Goal: Task Accomplishment & Management: Complete application form

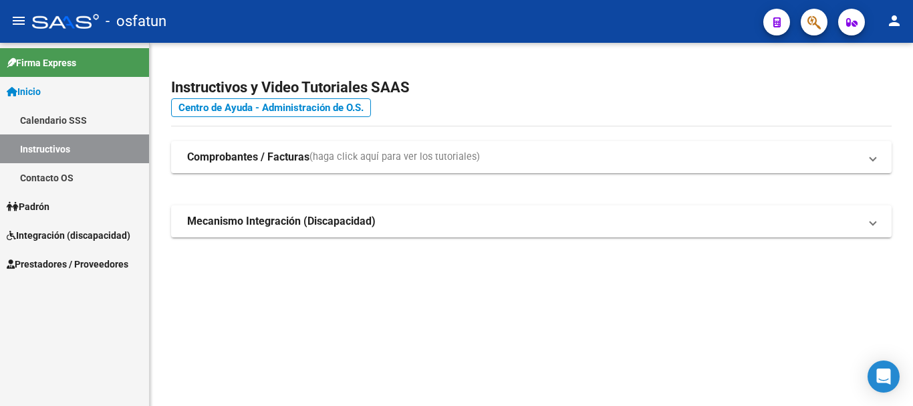
click at [41, 211] on span "Padrón" at bounding box center [28, 206] width 43 height 15
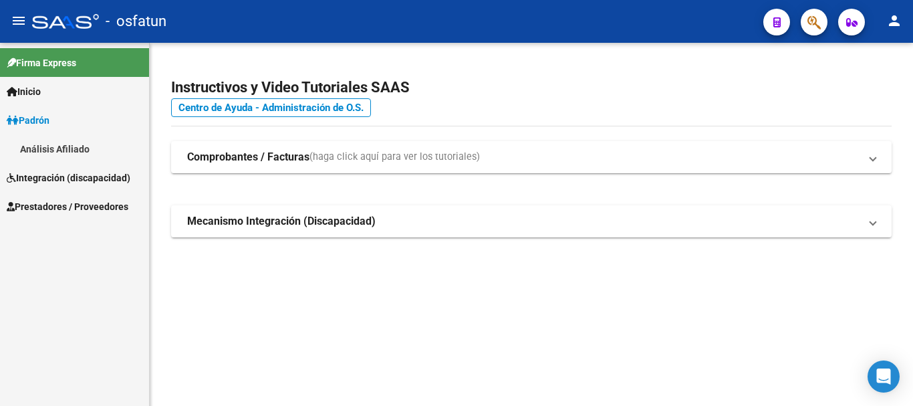
click at [47, 185] on span "Integración (discapacidad)" at bounding box center [69, 178] width 124 height 15
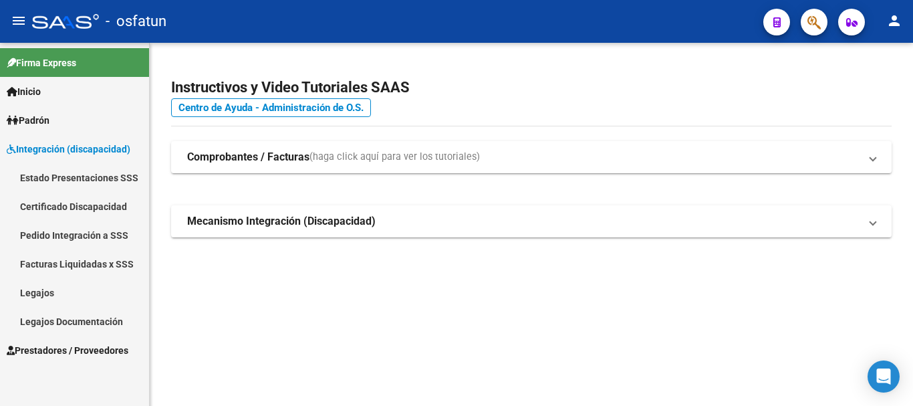
click at [58, 337] on link "Prestadores / Proveedores" at bounding box center [74, 350] width 149 height 29
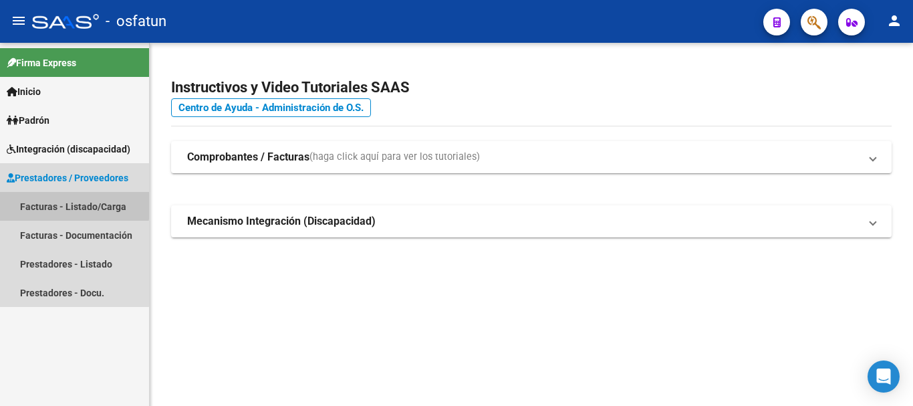
click at [62, 201] on link "Facturas - Listado/Carga" at bounding box center [74, 206] width 149 height 29
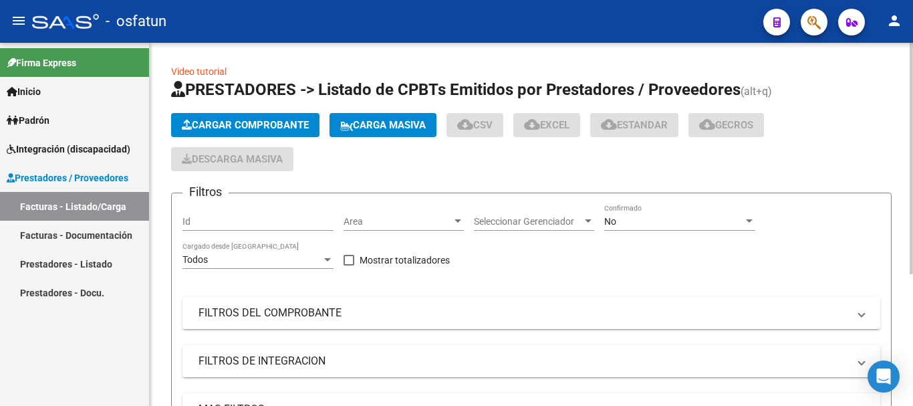
click at [236, 128] on span "Cargar Comprobante" at bounding box center [245, 125] width 127 height 12
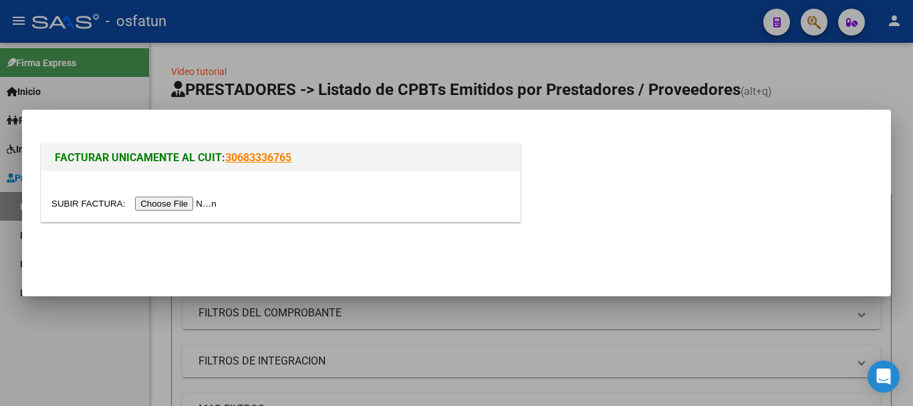
click at [199, 201] on input "file" at bounding box center [135, 204] width 169 height 14
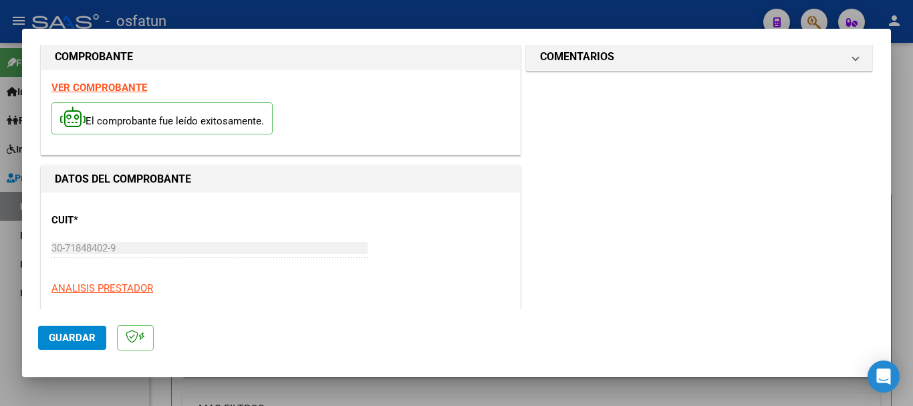
scroll to position [4, 0]
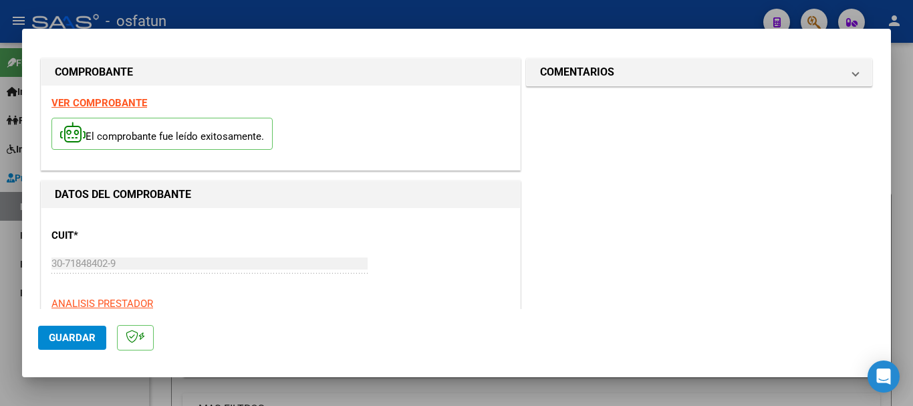
drag, startPoint x: 722, startPoint y: 61, endPoint x: 579, endPoint y: 112, distance: 151.9
click at [715, 65] on mat-expansion-panel-header "COMENTARIOS" at bounding box center [699, 72] width 345 height 27
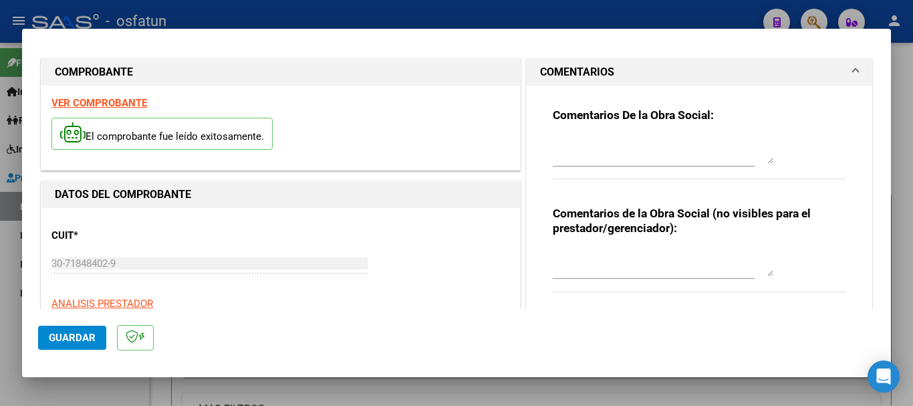
click at [562, 263] on textarea at bounding box center [663, 262] width 221 height 27
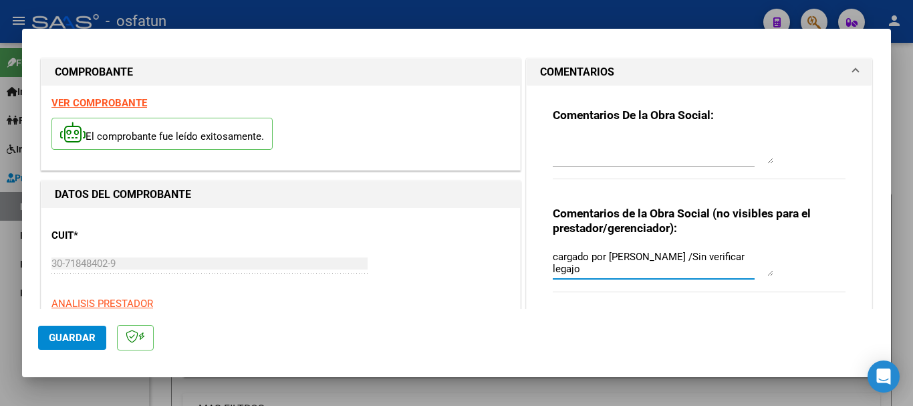
type textarea "cargado por [PERSON_NAME] /Sin verificar legajo"
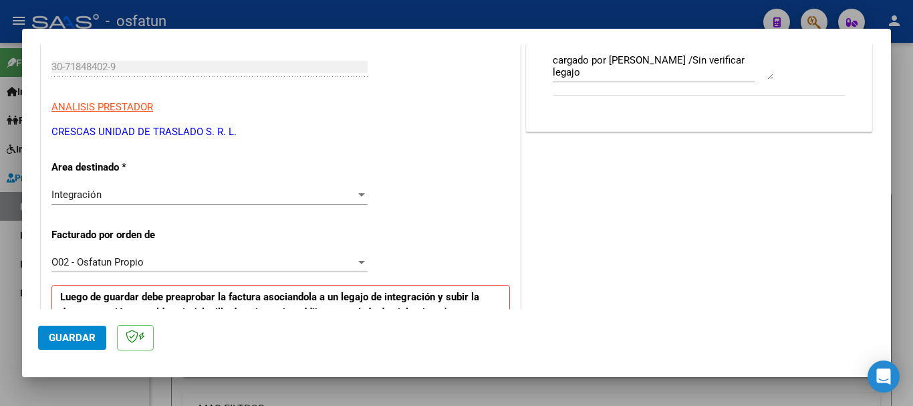
scroll to position [212, 0]
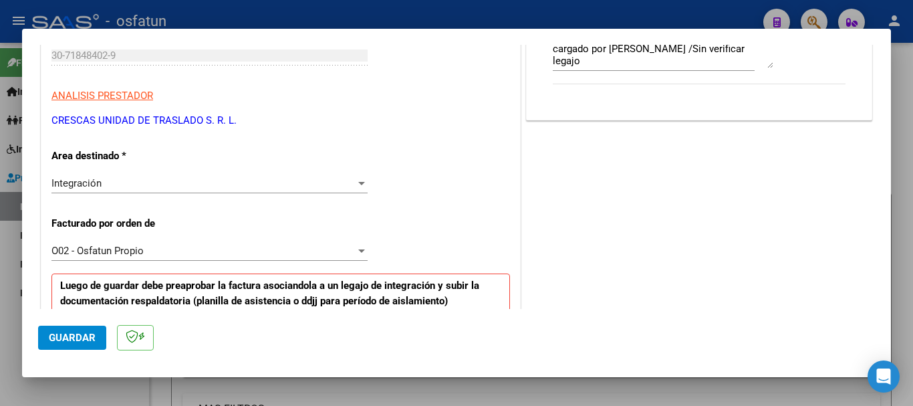
drag, startPoint x: 52, startPoint y: 116, endPoint x: 251, endPoint y: 118, distance: 199.3
click at [251, 118] on p "CRESCAS UNIDAD DE TRASLADO S. R. L." at bounding box center [280, 120] width 459 height 15
copy p "CRESCAS UNIDAD DE TRASLADO S. R. L."
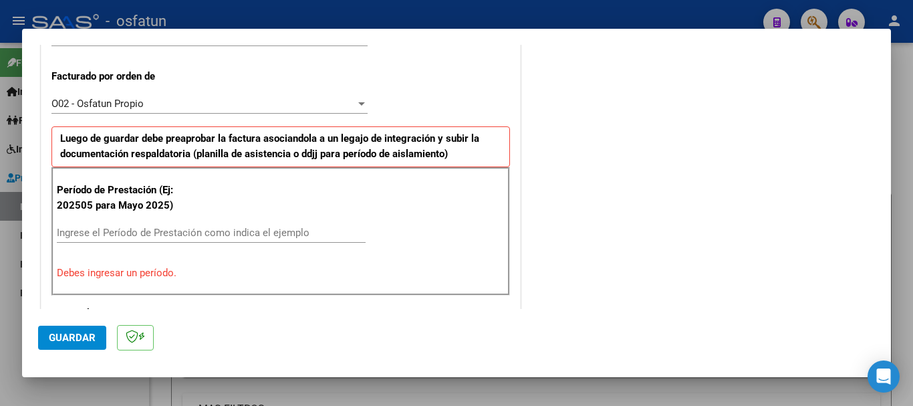
scroll to position [370, 0]
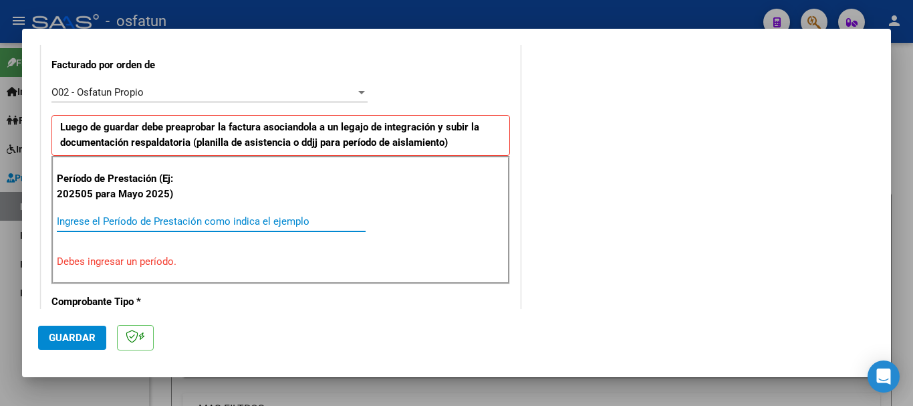
click at [167, 221] on input "Ingrese el Período de Prestación como indica el ejemplo" at bounding box center [211, 221] width 309 height 12
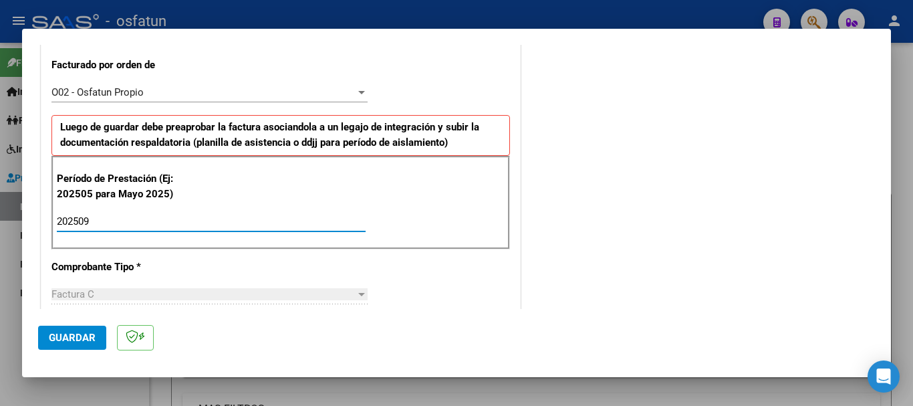
type input "202509"
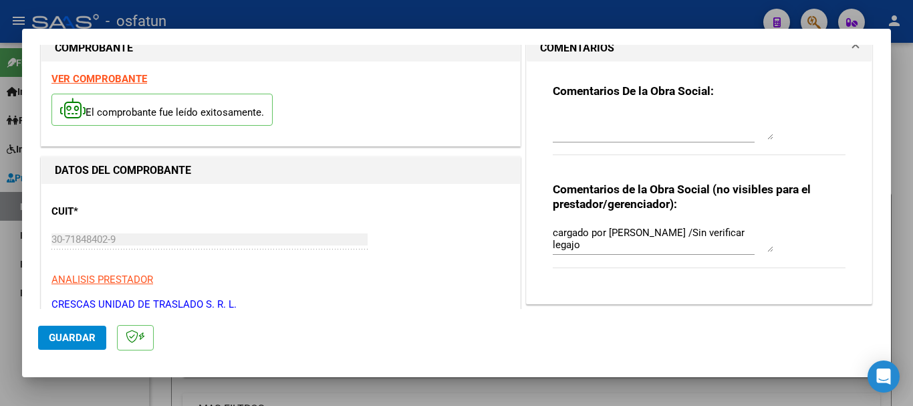
scroll to position [31, 0]
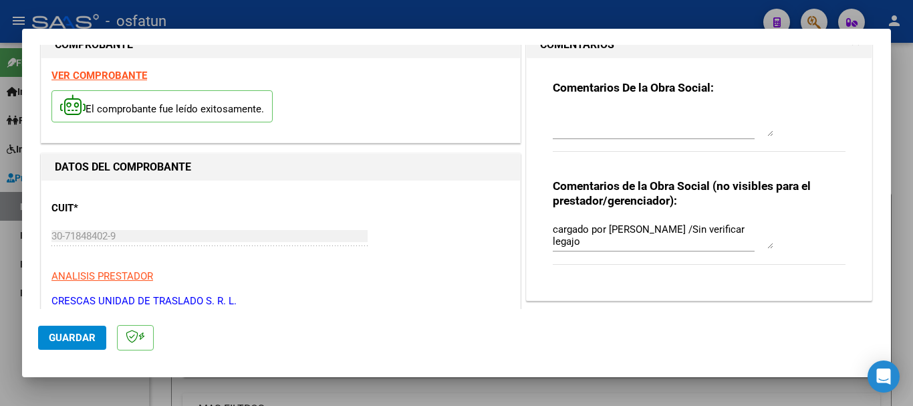
click at [19, 233] on div "COMPROBANTE VER COMPROBANTE El comprobante fue leído exitosamente. DATOS DEL CO…" at bounding box center [456, 203] width 913 height 406
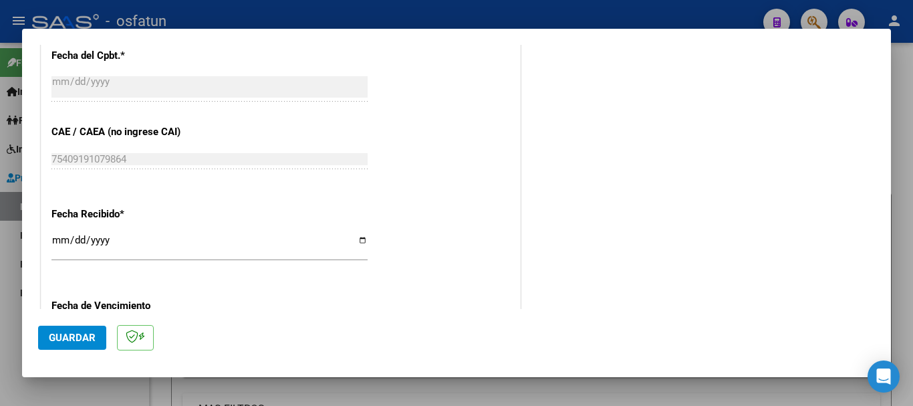
scroll to position [1057, 0]
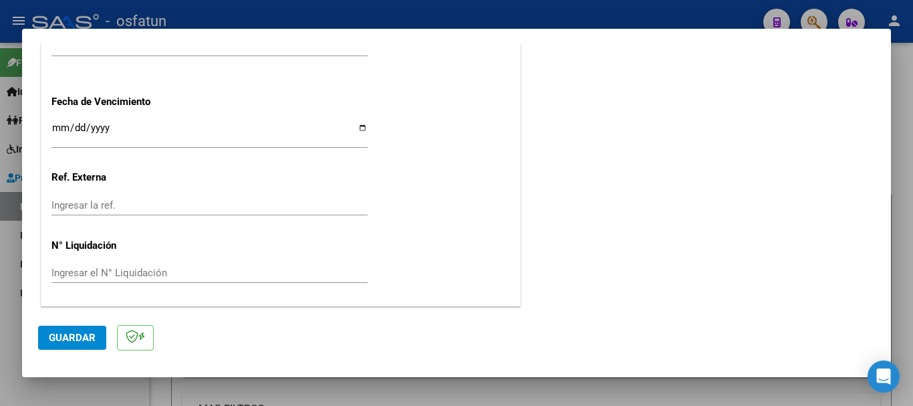
click at [74, 340] on span "Guardar" at bounding box center [72, 338] width 47 height 12
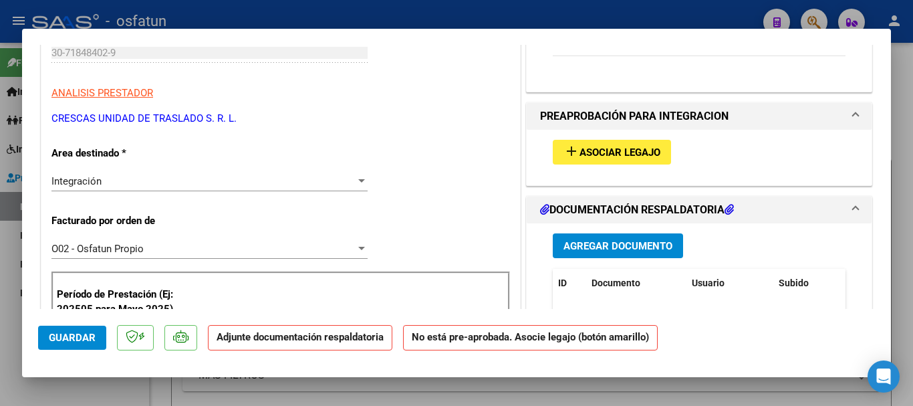
scroll to position [229, 0]
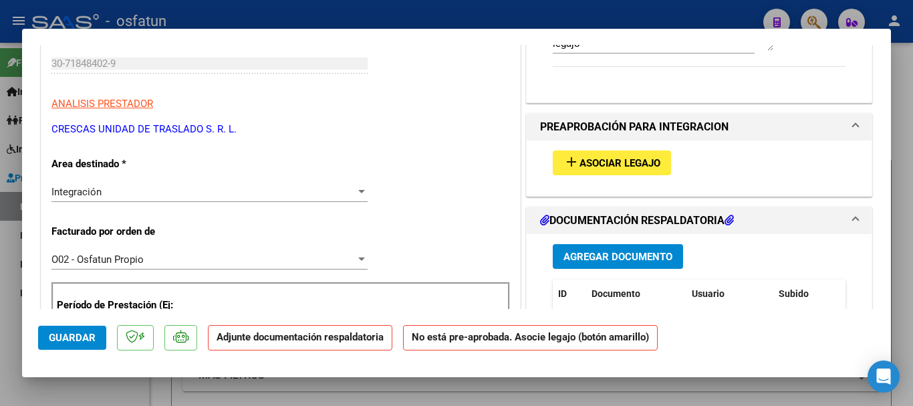
click at [642, 161] on span "Asociar Legajo" at bounding box center [620, 163] width 81 height 12
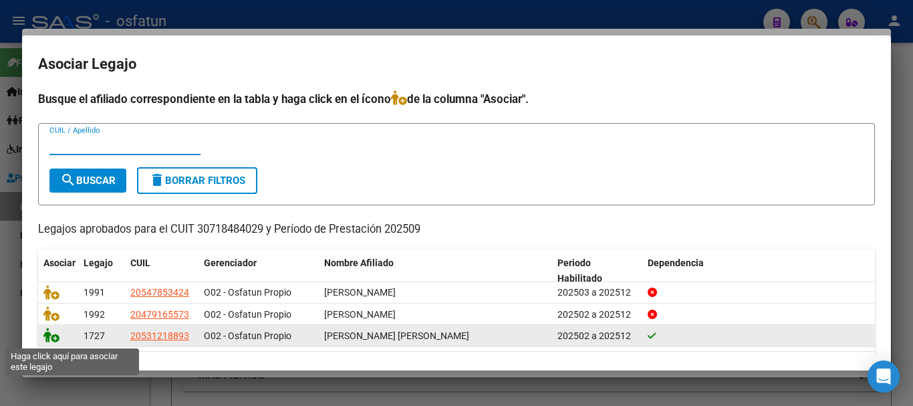
click at [51, 334] on icon at bounding box center [51, 335] width 16 height 15
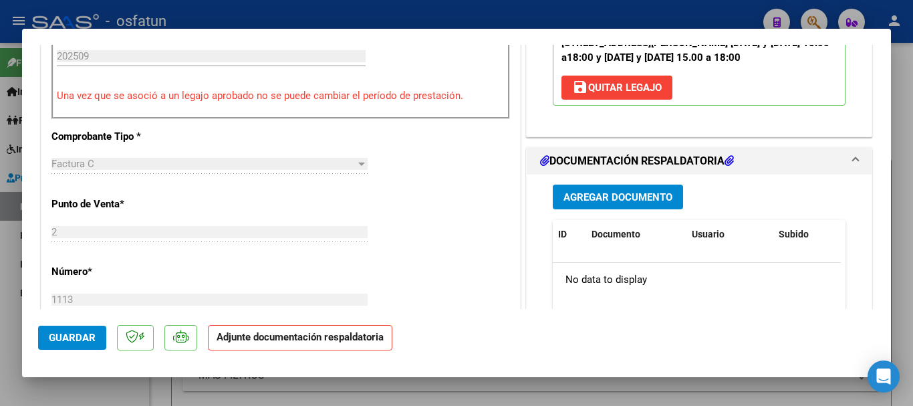
scroll to position [525, 0]
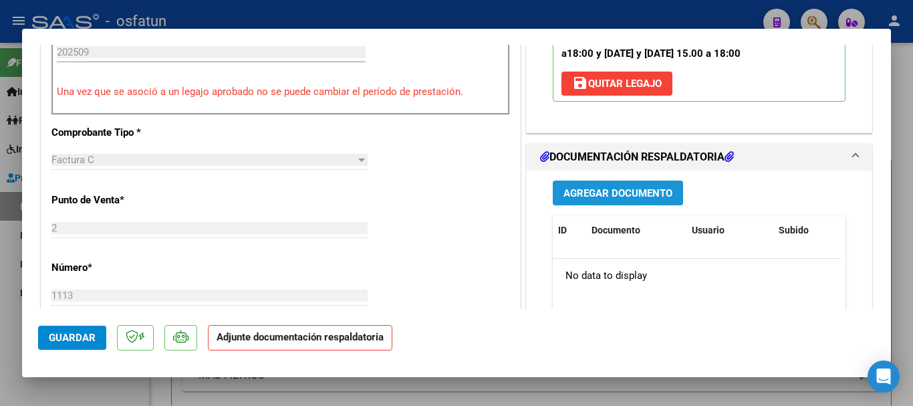
click at [622, 197] on span "Agregar Documento" at bounding box center [618, 193] width 109 height 12
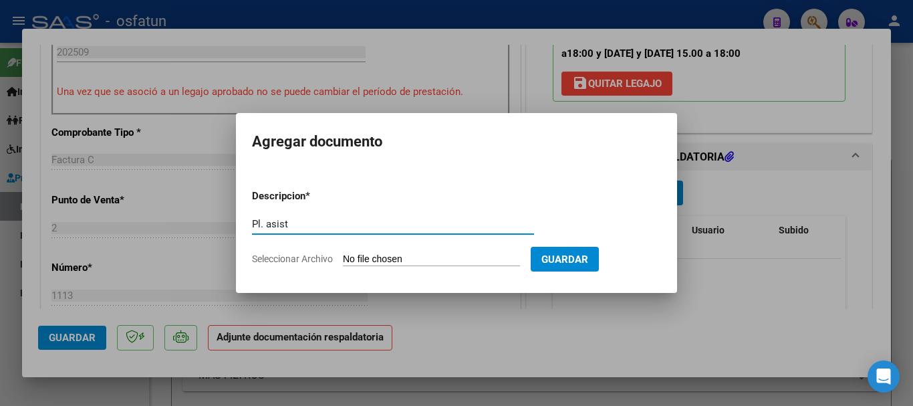
type input "Pl. asist"
click at [368, 265] on input "Seleccionar Archivo" at bounding box center [431, 259] width 177 height 13
type input "C:\fakepath\Planilla crescas 00002_00001113.pdf"
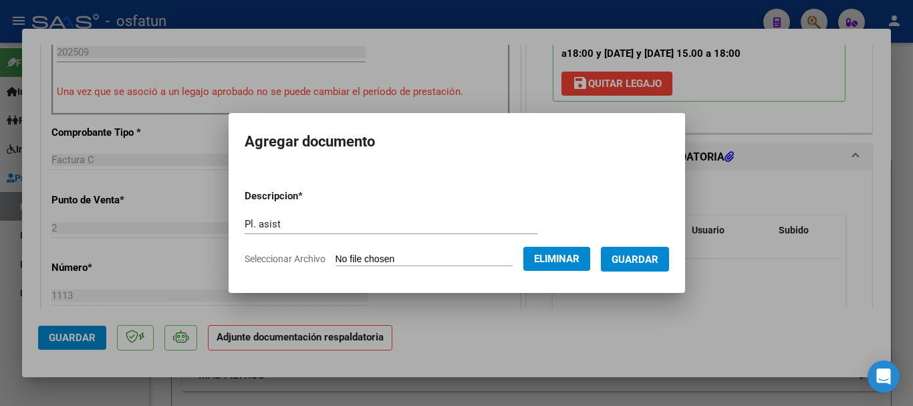
click at [659, 265] on span "Guardar" at bounding box center [635, 259] width 47 height 12
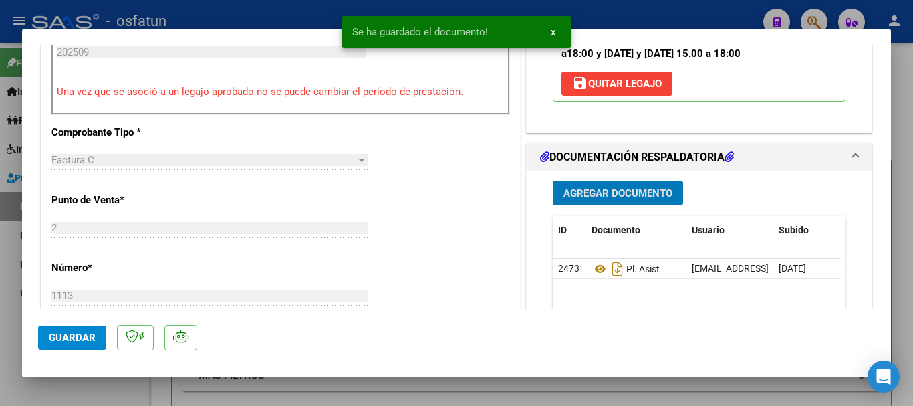
click at [613, 191] on span "Agregar Documento" at bounding box center [618, 193] width 109 height 12
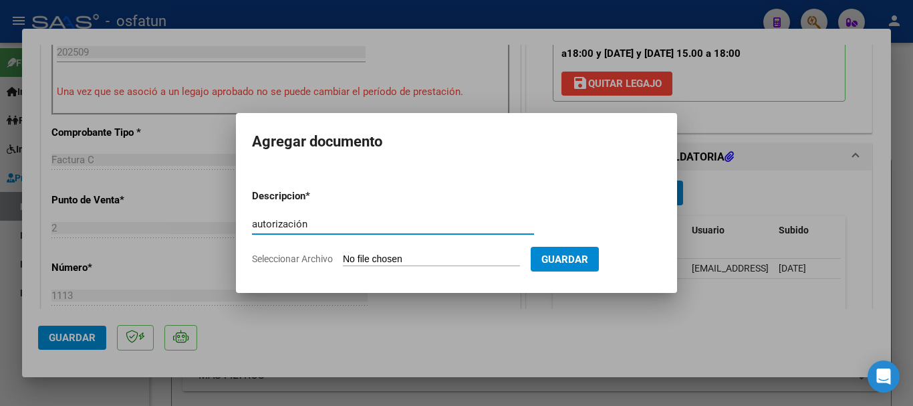
type input "autorización"
click at [470, 256] on input "Seleccionar Archivo" at bounding box center [431, 259] width 177 height 13
type input "C:\fakepath\order_3301363 Hatun [PERSON_NAME].pdf"
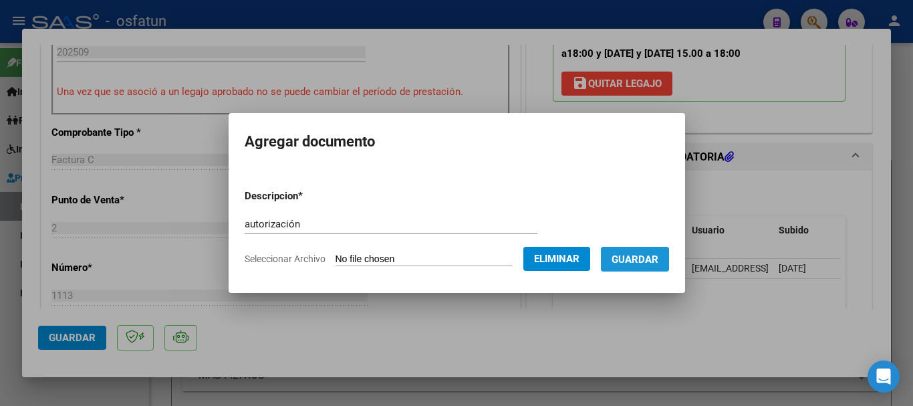
drag, startPoint x: 649, startPoint y: 265, endPoint x: 213, endPoint y: 285, distance: 435.8
click at [639, 271] on form "Descripcion * autorización Escriba aquí una descripcion Seleccionar Archivo Eli…" at bounding box center [457, 228] width 425 height 98
click at [643, 258] on span "Guardar" at bounding box center [635, 259] width 47 height 12
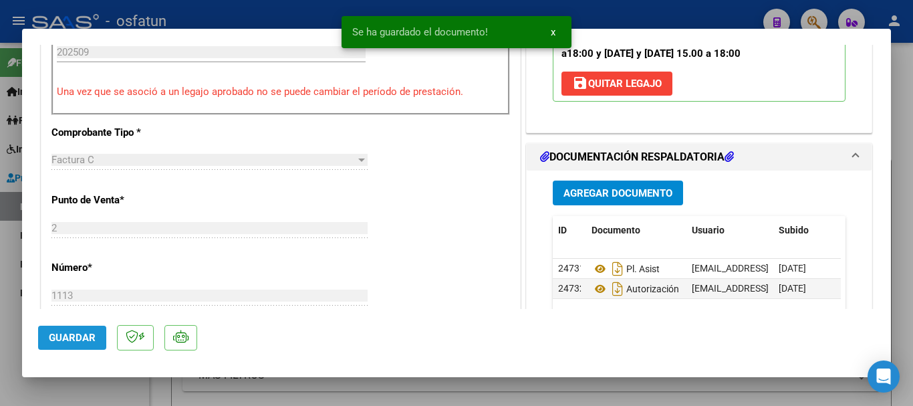
click at [99, 345] on button "Guardar" at bounding box center [72, 338] width 68 height 24
click at [67, 348] on button "Guardar" at bounding box center [72, 338] width 68 height 24
click at [901, 306] on div at bounding box center [456, 203] width 913 height 406
type input "$ 0,00"
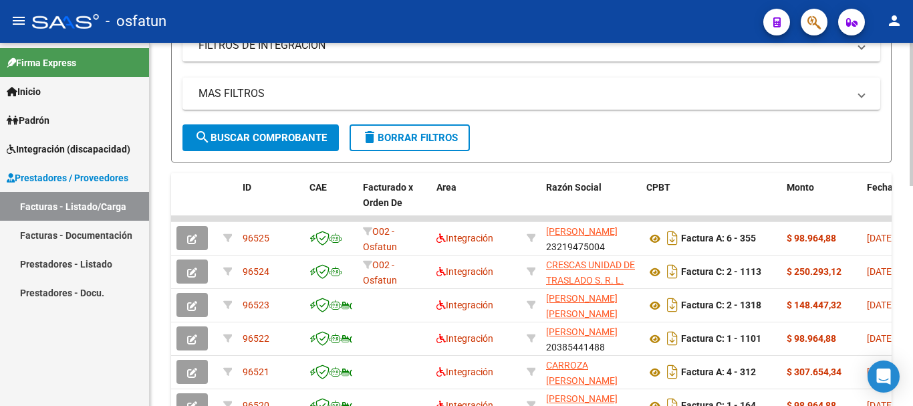
scroll to position [319, 0]
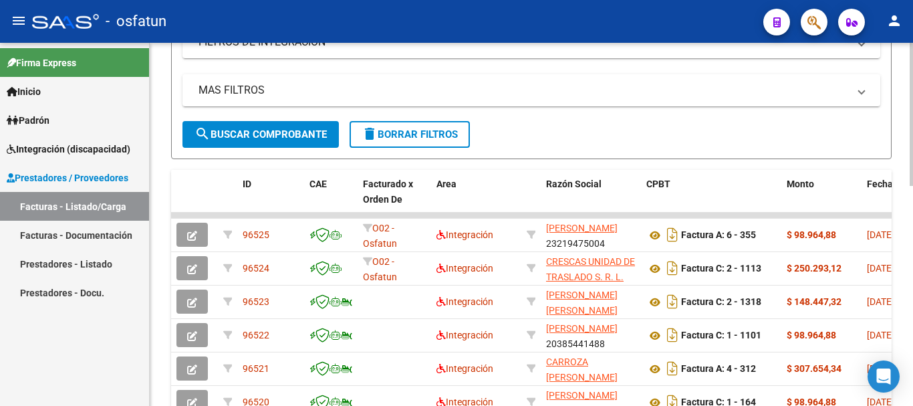
click at [903, 210] on div at bounding box center [911, 242] width 3 height 143
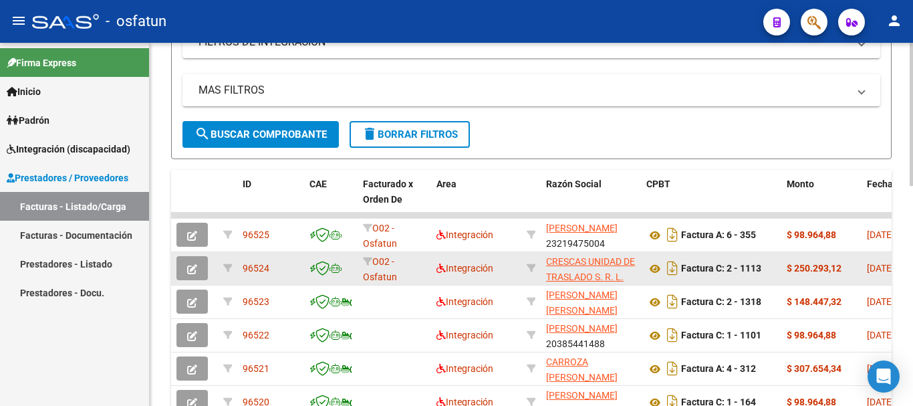
click at [194, 272] on icon "button" at bounding box center [192, 269] width 10 height 10
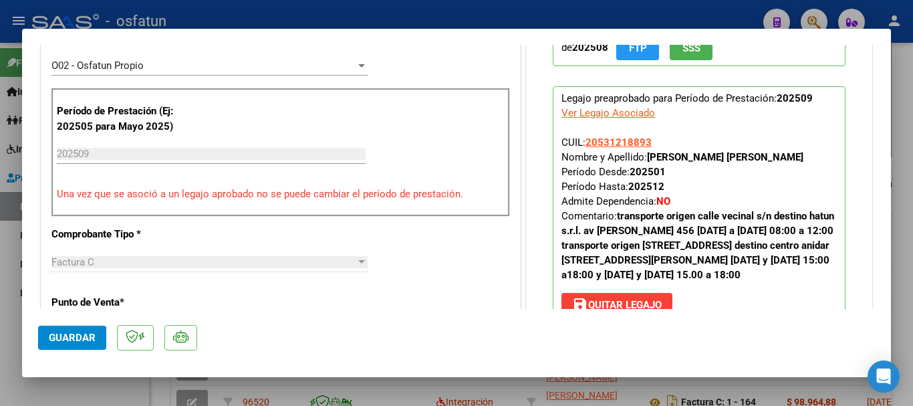
scroll to position [399, 0]
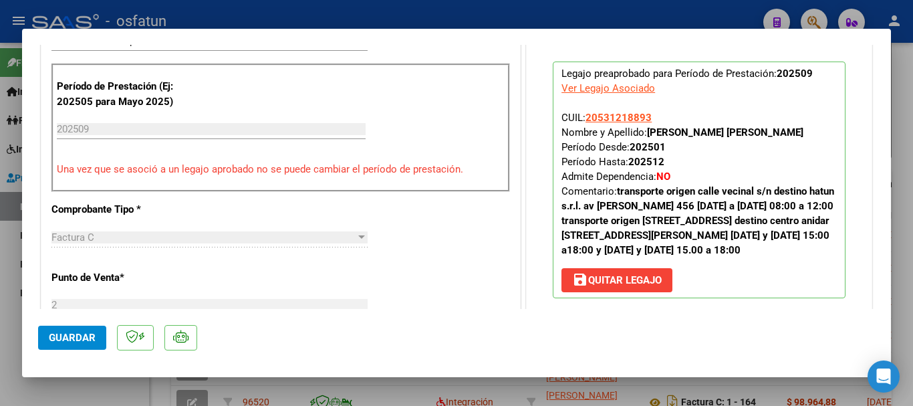
drag, startPoint x: 641, startPoint y: 130, endPoint x: 782, endPoint y: 136, distance: 141.2
click at [810, 134] on p "Legajo preaprobado para Período de Prestación: 202509 Ver Legajo Asociado CUIL:…" at bounding box center [699, 180] width 293 height 237
copy span "[PERSON_NAME] [PERSON_NAME]"
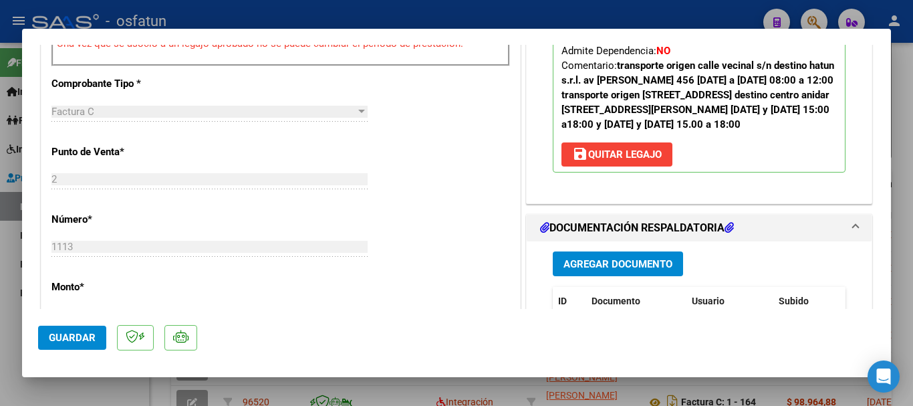
scroll to position [571, 0]
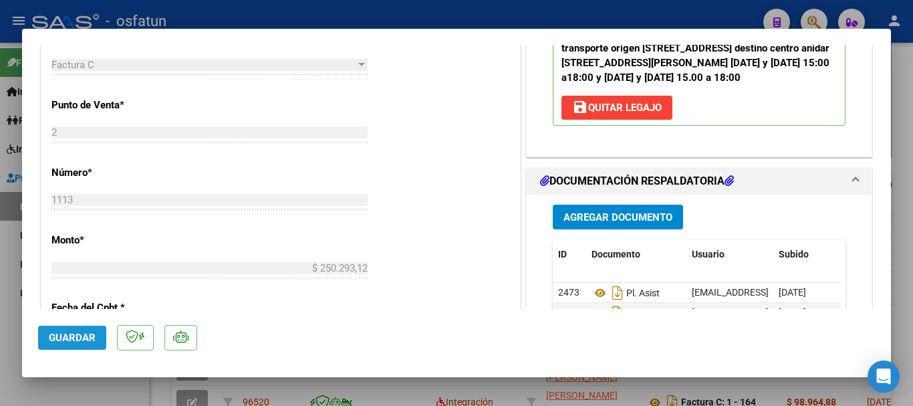
click at [80, 340] on span "Guardar" at bounding box center [72, 338] width 47 height 12
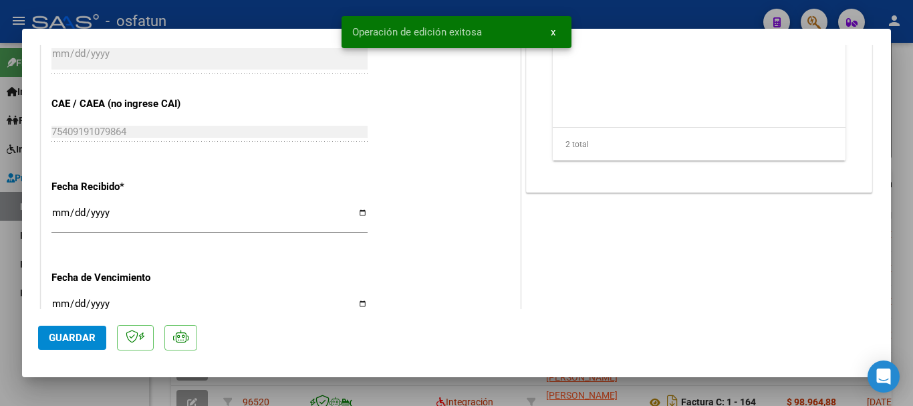
click at [903, 275] on div at bounding box center [456, 203] width 913 height 406
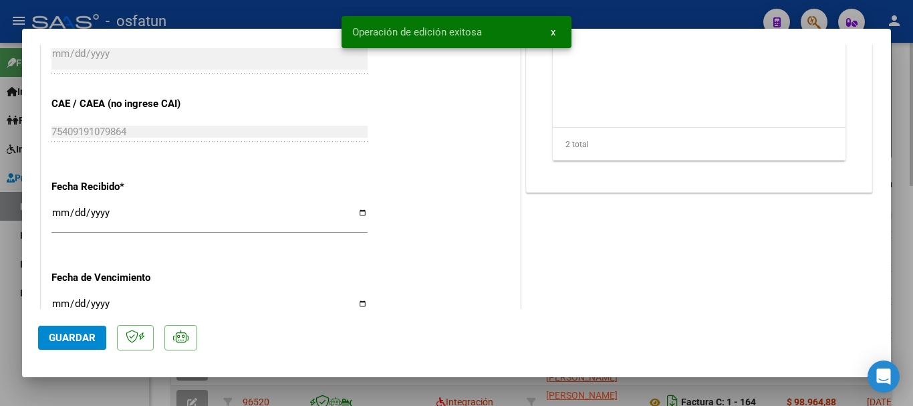
type input "$ 0,00"
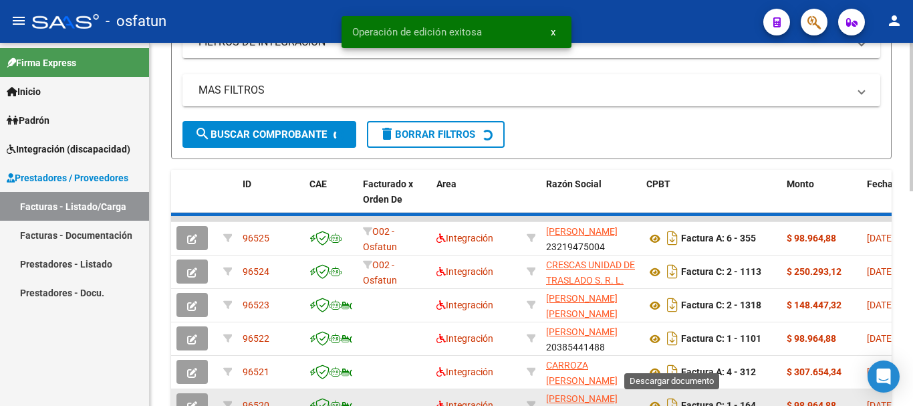
scroll to position [319, 0]
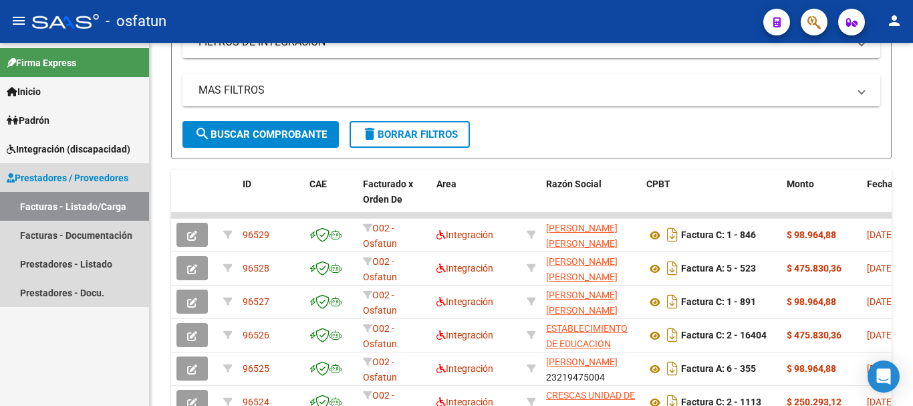
click at [46, 209] on link "Facturas - Listado/Carga" at bounding box center [74, 206] width 149 height 29
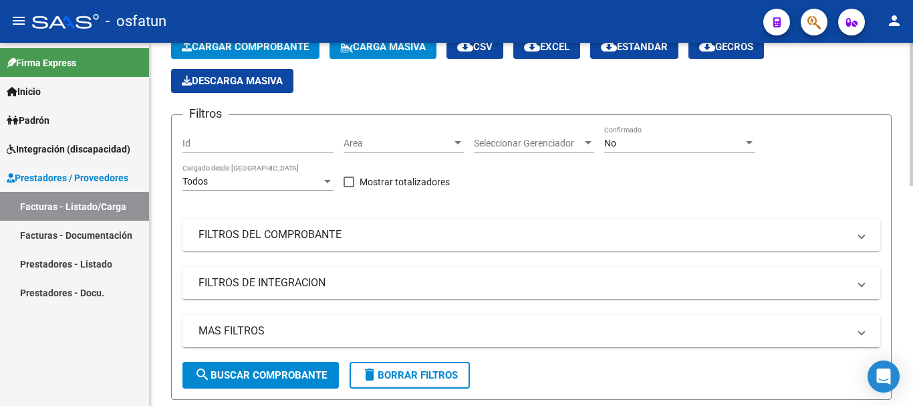
scroll to position [0, 0]
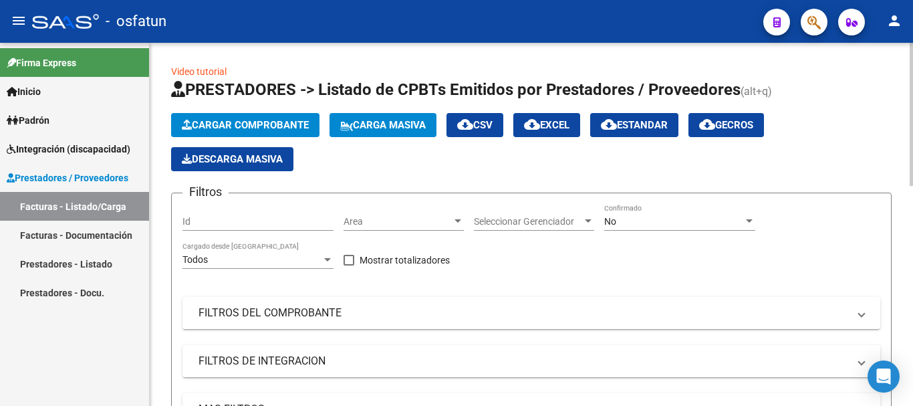
click at [903, 61] on div at bounding box center [911, 114] width 3 height 143
click at [199, 129] on span "Cargar Comprobante" at bounding box center [245, 125] width 127 height 12
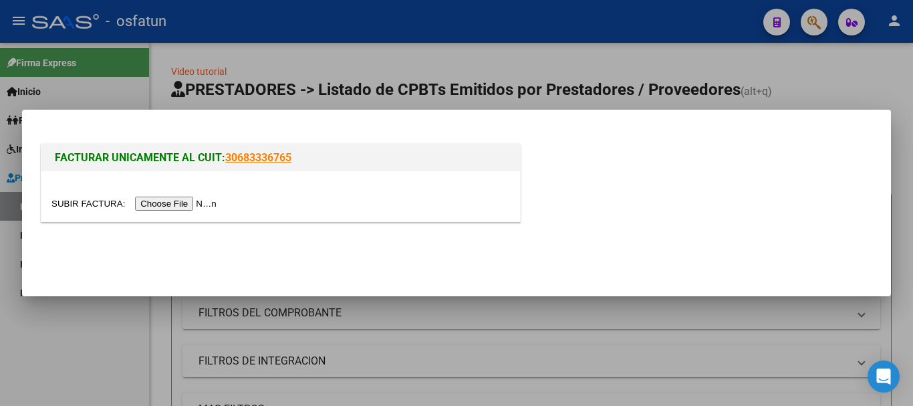
click at [168, 211] on div at bounding box center [280, 196] width 479 height 50
click at [160, 205] on input "file" at bounding box center [135, 204] width 169 height 14
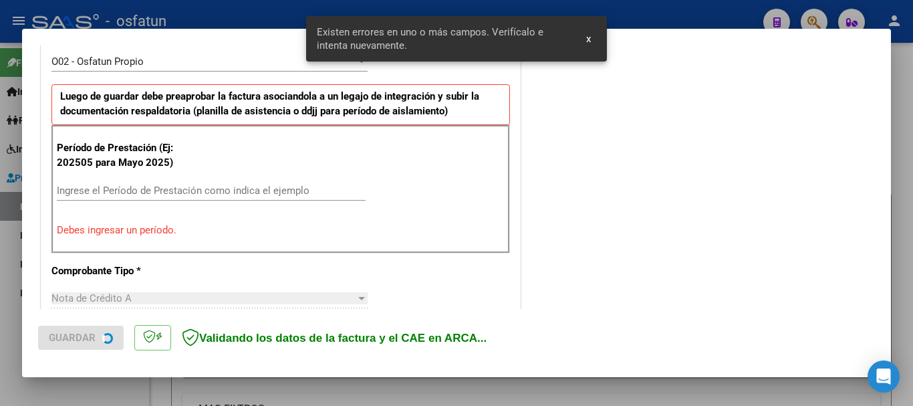
scroll to position [402, 0]
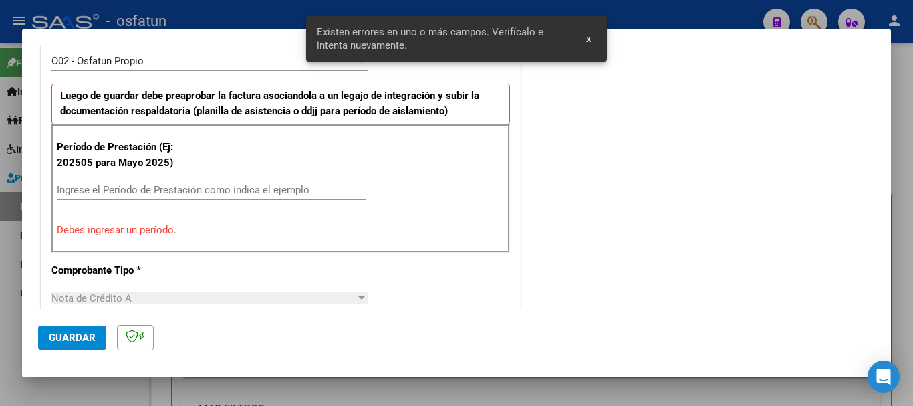
drag, startPoint x: 892, startPoint y: 152, endPoint x: 879, endPoint y: 114, distance: 40.2
click at [894, 102] on div at bounding box center [456, 203] width 913 height 406
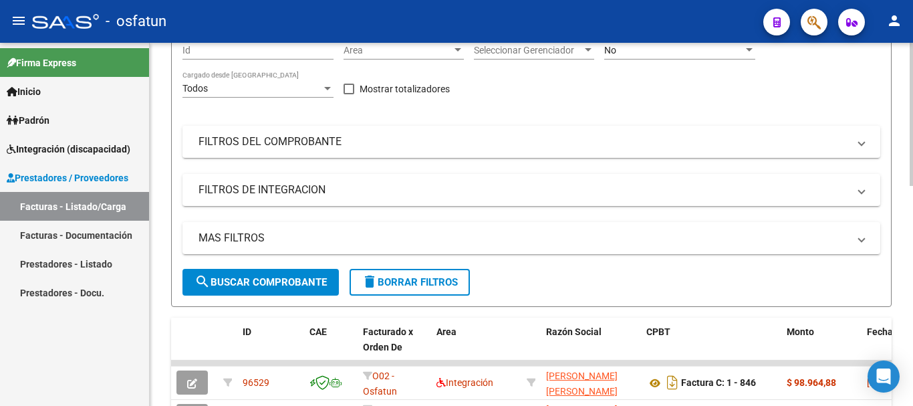
scroll to position [0, 0]
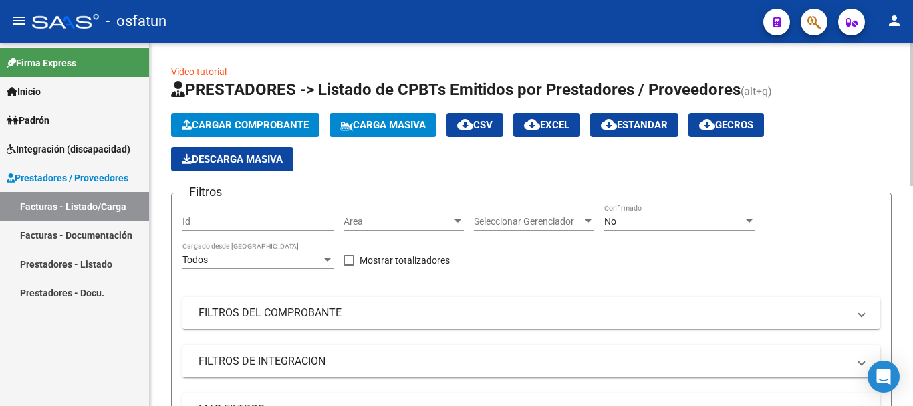
click at [903, 88] on div at bounding box center [911, 114] width 3 height 143
click at [301, 122] on span "Cargar Comprobante" at bounding box center [245, 125] width 127 height 12
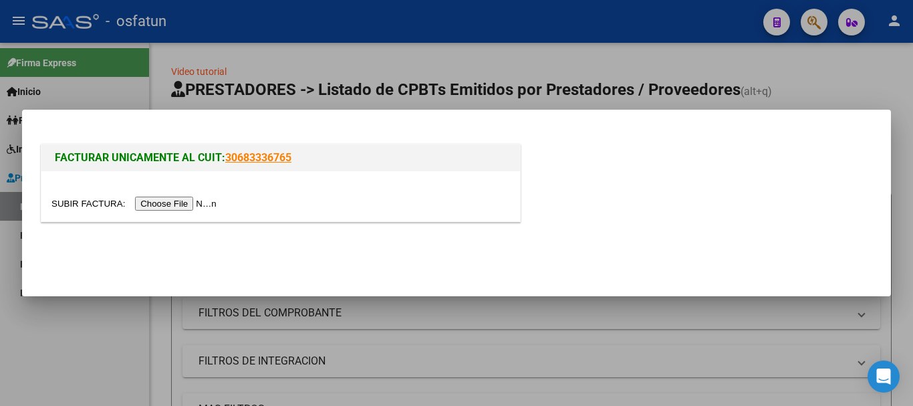
click at [153, 211] on div at bounding box center [280, 196] width 479 height 50
click at [154, 205] on input "file" at bounding box center [135, 204] width 169 height 14
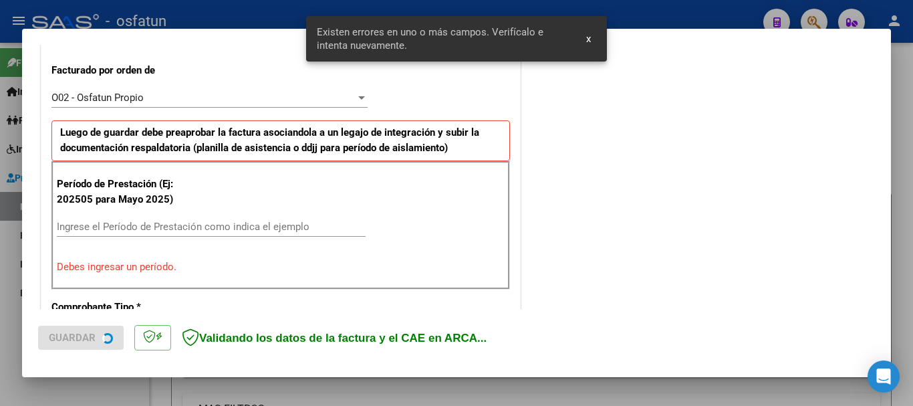
scroll to position [401, 0]
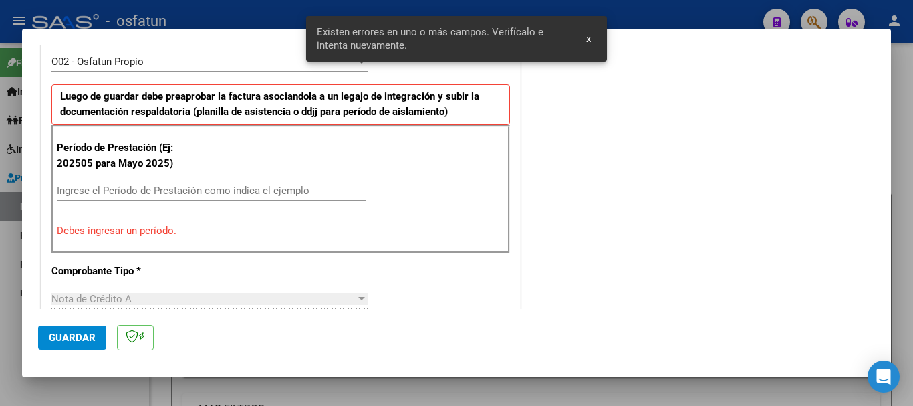
click at [893, 165] on div at bounding box center [456, 203] width 913 height 406
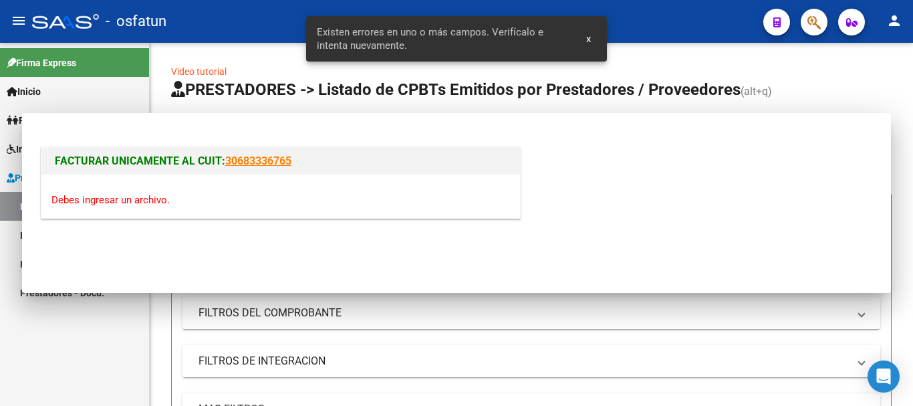
scroll to position [0, 0]
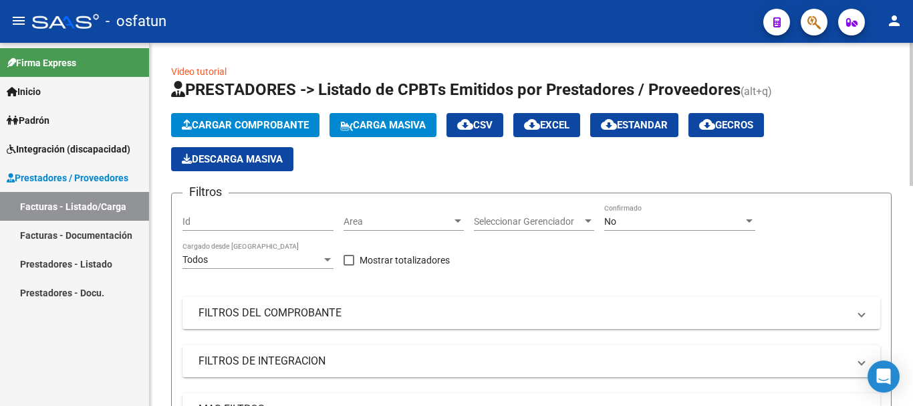
click at [294, 130] on span "Cargar Comprobante" at bounding box center [245, 125] width 127 height 12
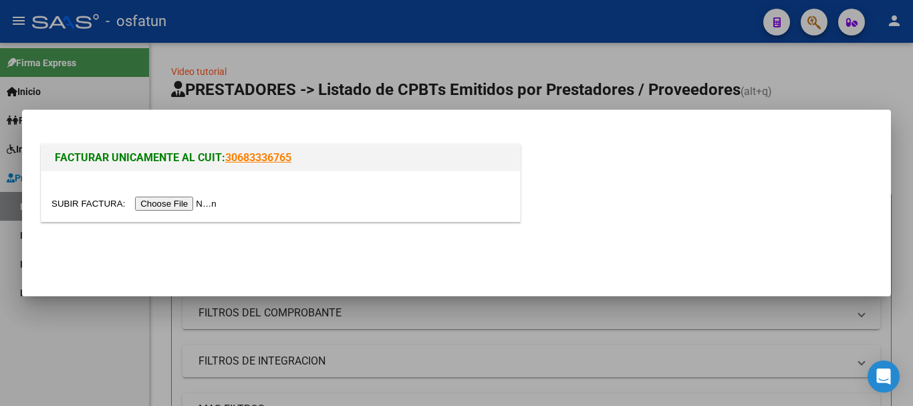
click at [219, 202] on input "file" at bounding box center [135, 204] width 169 height 14
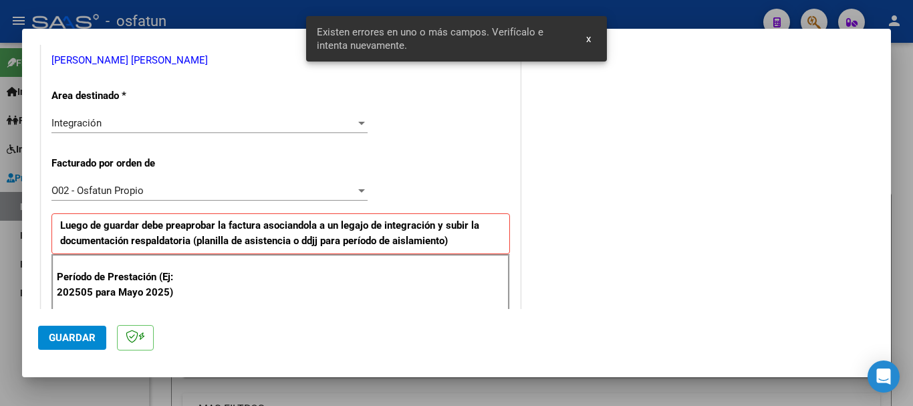
scroll to position [264, 0]
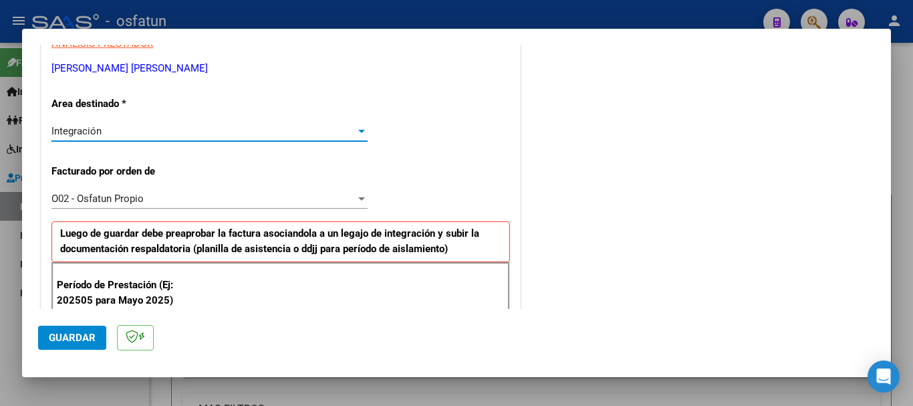
click at [180, 134] on div "Integración" at bounding box center [203, 131] width 304 height 12
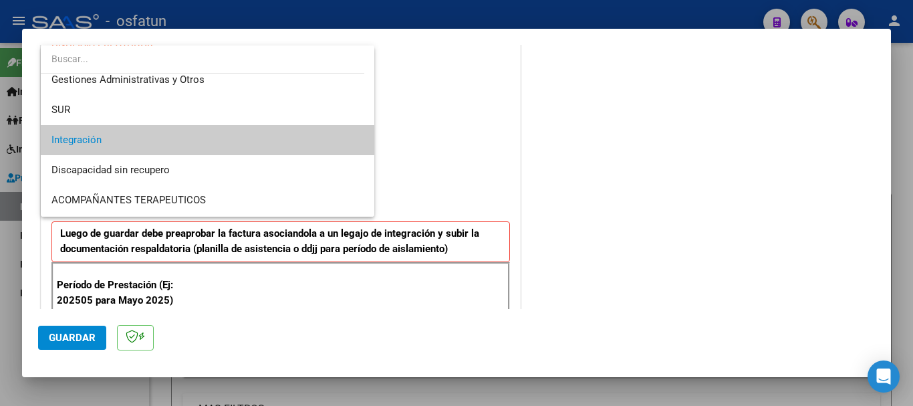
scroll to position [43, 0]
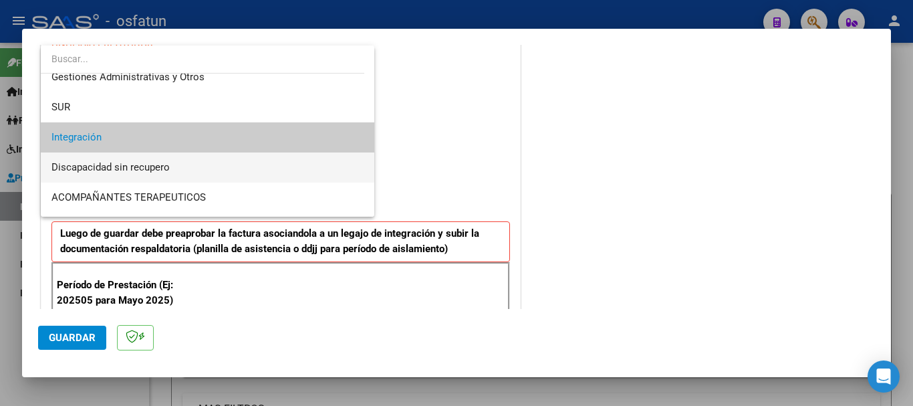
click at [235, 162] on span "Discapacidad sin recupero" at bounding box center [207, 167] width 312 height 30
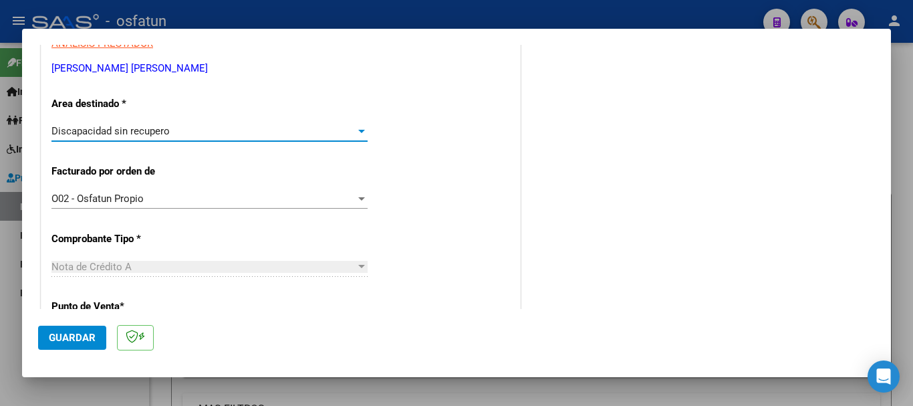
click at [243, 266] on div "Nota de Crédito A" at bounding box center [203, 267] width 304 height 12
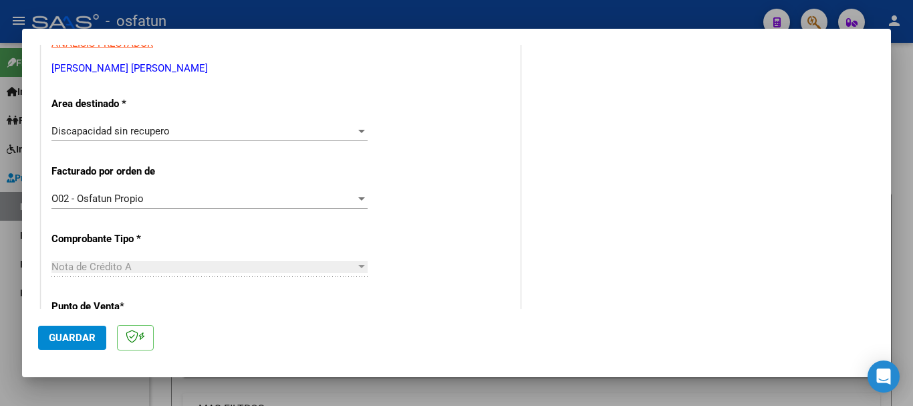
click at [243, 266] on div "Nota de Crédito A" at bounding box center [203, 267] width 304 height 12
click at [320, 263] on div "Nota de Crédito A" at bounding box center [203, 267] width 304 height 12
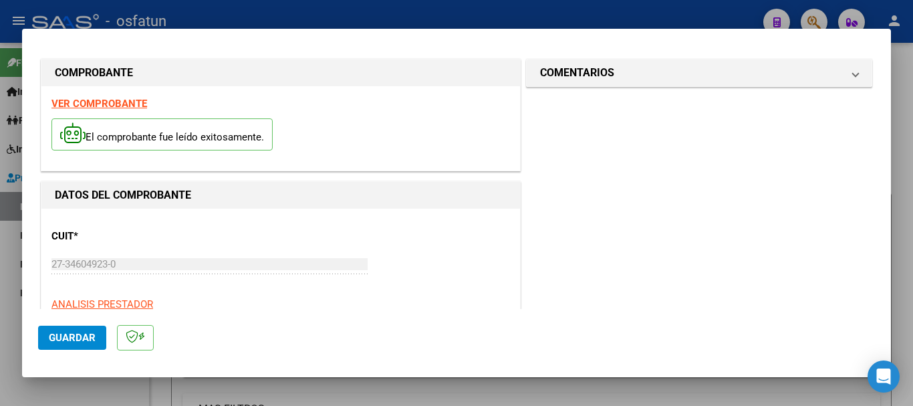
scroll to position [0, 0]
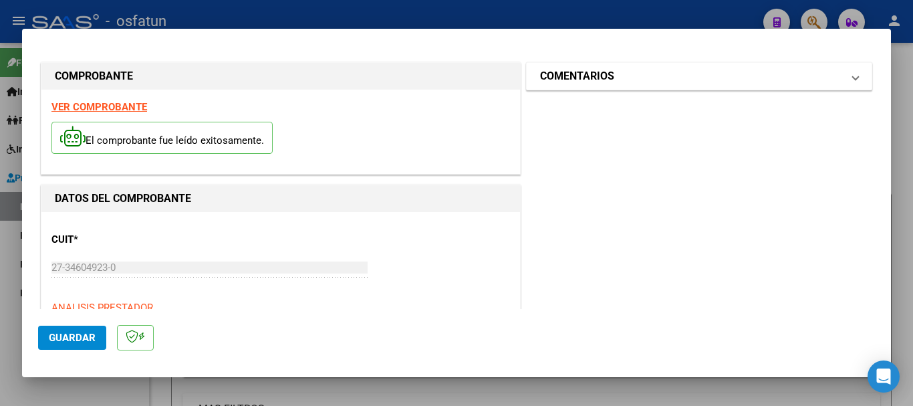
drag, startPoint x: 725, startPoint y: 76, endPoint x: 659, endPoint y: 96, distance: 69.2
click at [724, 76] on mat-panel-title "COMENTARIOS" at bounding box center [691, 76] width 302 height 16
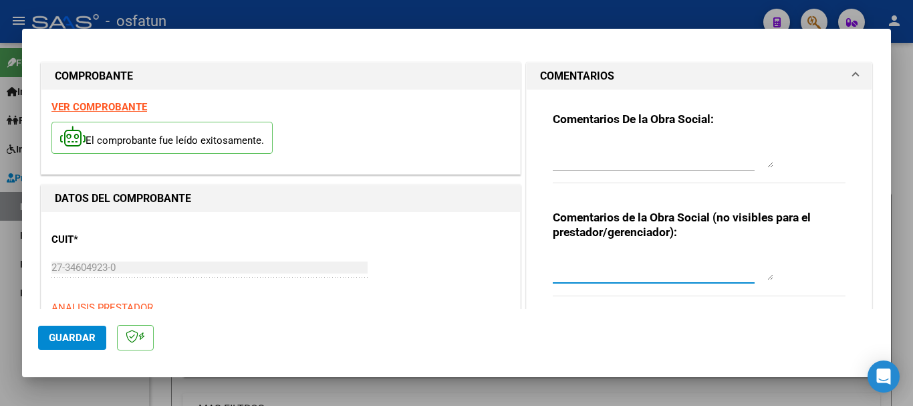
drag, startPoint x: 583, startPoint y: 258, endPoint x: 575, endPoint y: 269, distance: 13.9
click at [582, 260] on textarea at bounding box center [663, 266] width 221 height 27
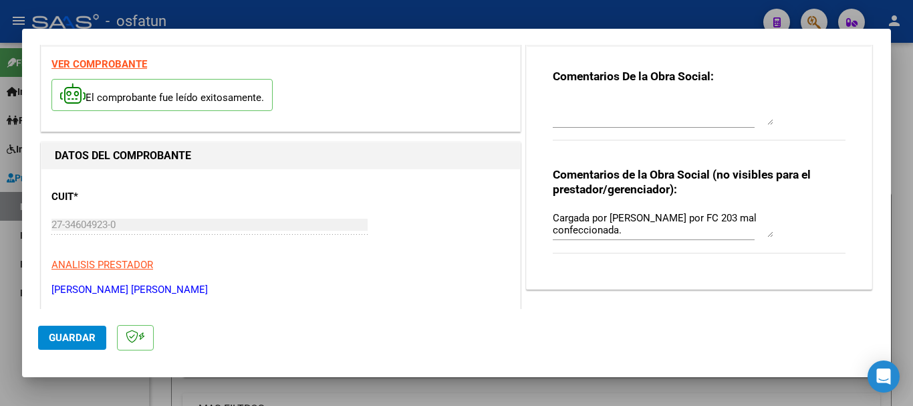
scroll to position [46, 0]
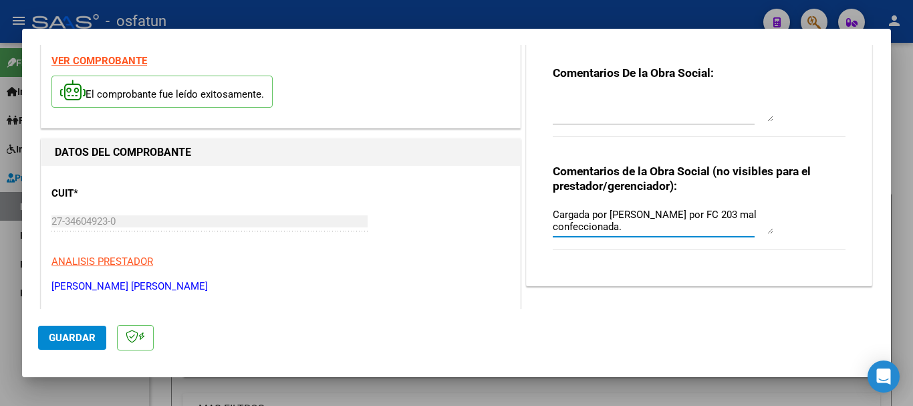
click at [675, 213] on textarea "Cargada por [PERSON_NAME] por FC 203 mal confeccionada." at bounding box center [663, 220] width 221 height 27
click at [687, 213] on textarea "Cargada por [PERSON_NAME] por FC 203 mal confeccionada." at bounding box center [663, 220] width 221 height 27
drag, startPoint x: 746, startPoint y: 215, endPoint x: 743, endPoint y: 222, distance: 7.8
click at [745, 219] on textarea "Cargada por [PERSON_NAME] / NC por FC 203 mal confeccionada." at bounding box center [663, 220] width 221 height 27
click at [736, 215] on textarea "Cargada por [PERSON_NAME] / NC por FC 203 mal confeccionada." at bounding box center [663, 220] width 221 height 27
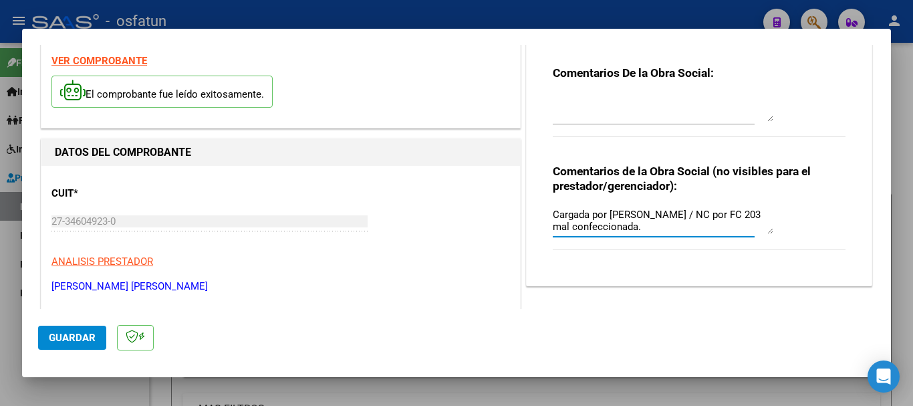
click at [726, 217] on textarea "Cargada por [PERSON_NAME] / NC por FC 203 mal confeccionada." at bounding box center [663, 220] width 221 height 27
click at [742, 215] on textarea "Cargada por [PERSON_NAME] / NC por FC 203 mal confeccionada." at bounding box center [663, 220] width 221 height 27
type textarea "Cargada por [PERSON_NAME] / NC por FC 203 mal confeccionada."
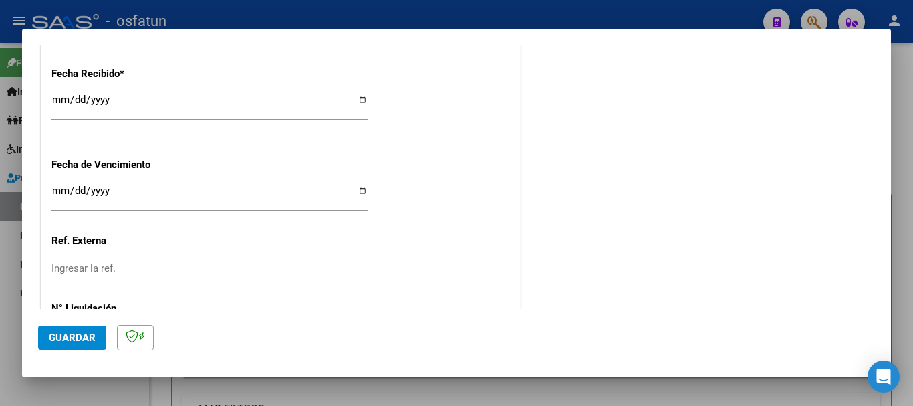
scroll to position [922, 0]
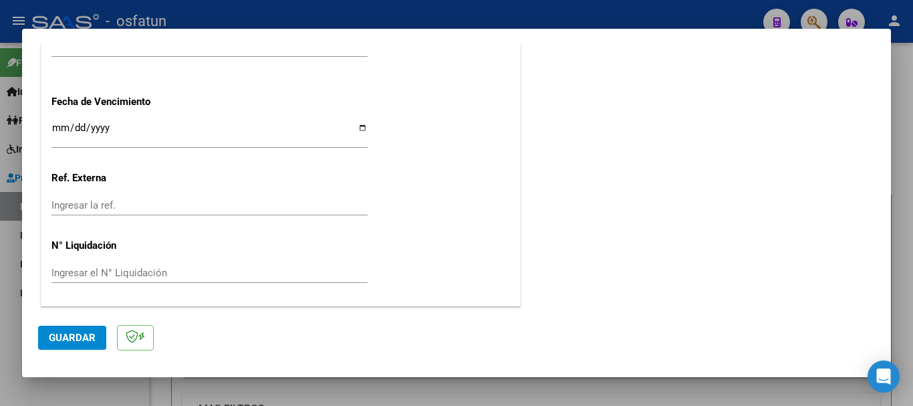
click at [88, 337] on span "Guardar" at bounding box center [72, 338] width 47 height 12
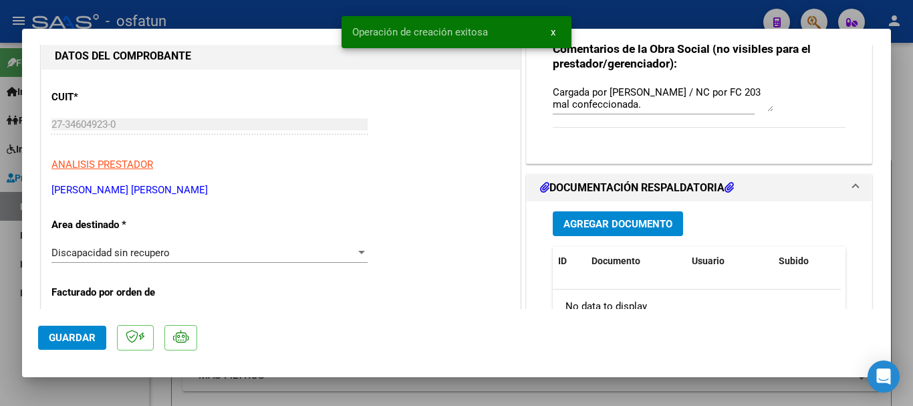
scroll to position [172, 0]
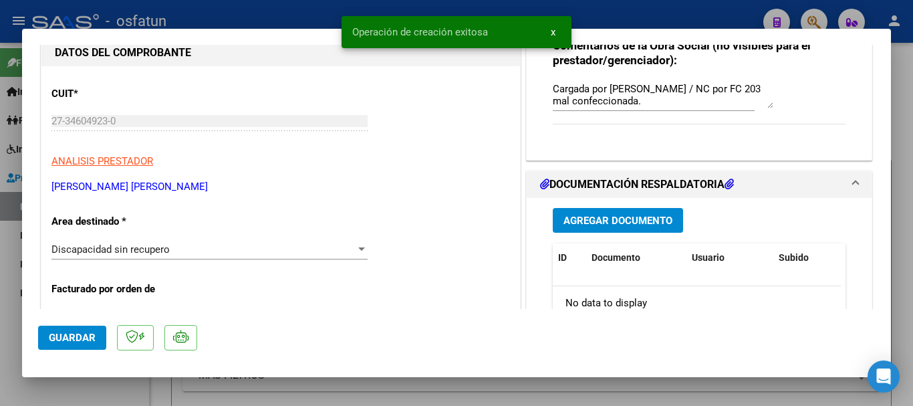
click at [600, 226] on span "Agregar Documento" at bounding box center [618, 221] width 109 height 12
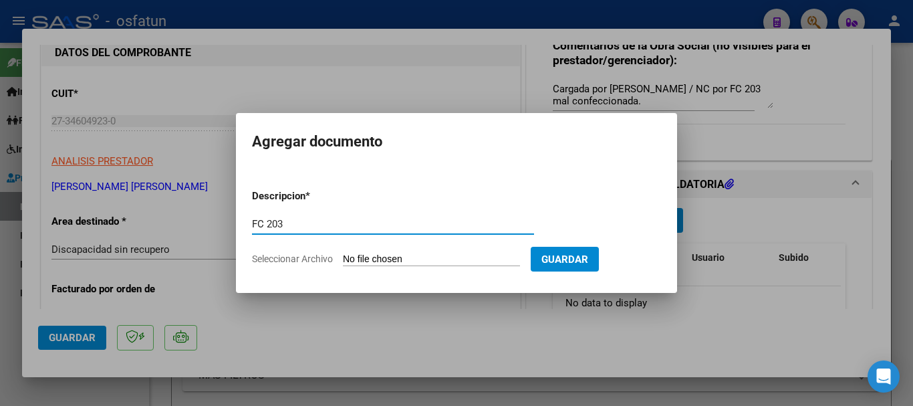
type input "FC 203"
click at [415, 259] on input "Seleccionar Archivo" at bounding box center [431, 259] width 177 height 13
type input "C:\fakepath\[PERSON_NAME] 00003_00000203.pdf"
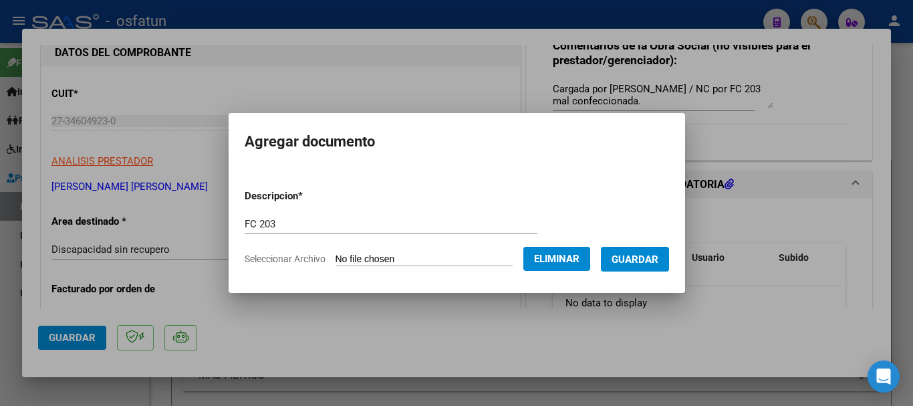
drag, startPoint x: 658, startPoint y: 263, endPoint x: 633, endPoint y: 269, distance: 25.3
click at [657, 264] on span "Guardar" at bounding box center [635, 259] width 47 height 12
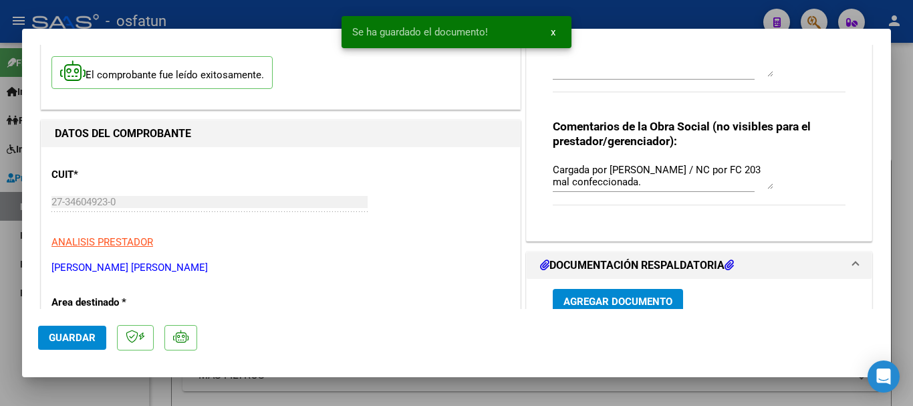
scroll to position [0, 0]
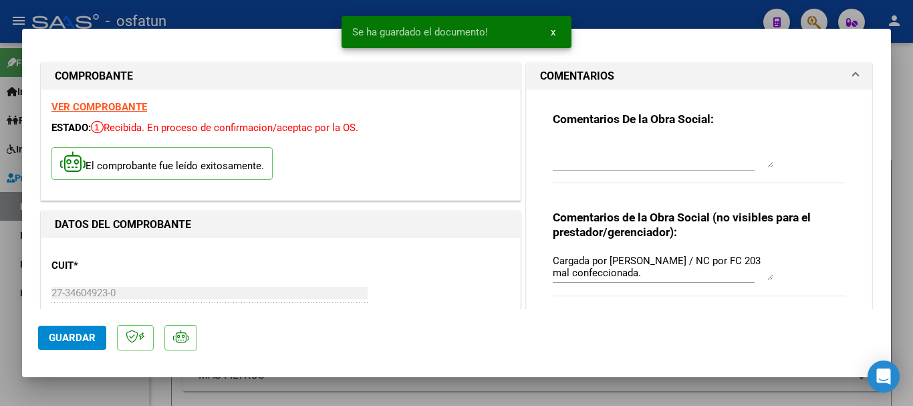
click at [703, 156] on textarea at bounding box center [663, 154] width 221 height 27
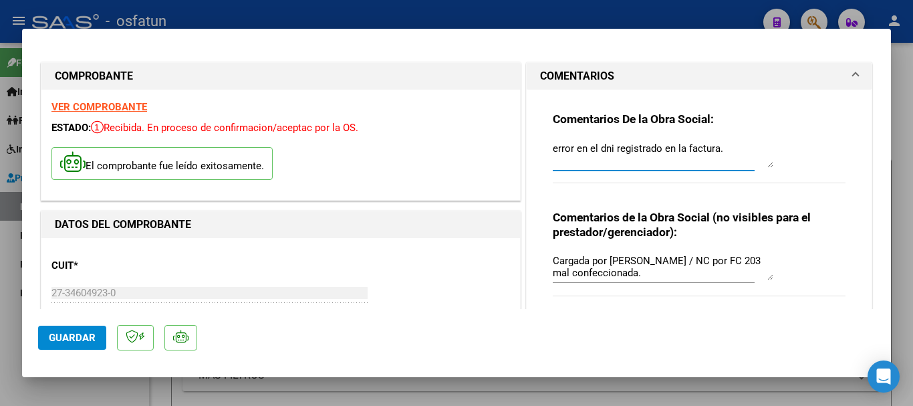
drag, startPoint x: 548, startPoint y: 148, endPoint x: 611, endPoint y: 152, distance: 62.3
click at [611, 152] on textarea "error en el dni registrado en la factura." at bounding box center [663, 154] width 221 height 27
click at [579, 149] on textarea "DNI erroneo registrado en la factura." at bounding box center [663, 154] width 221 height 27
type textarea "DNI erróneo registrado en la factura."
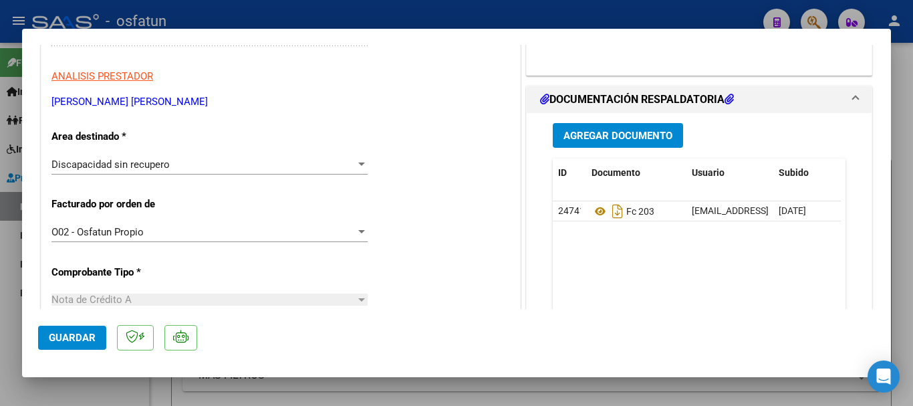
scroll to position [287, 0]
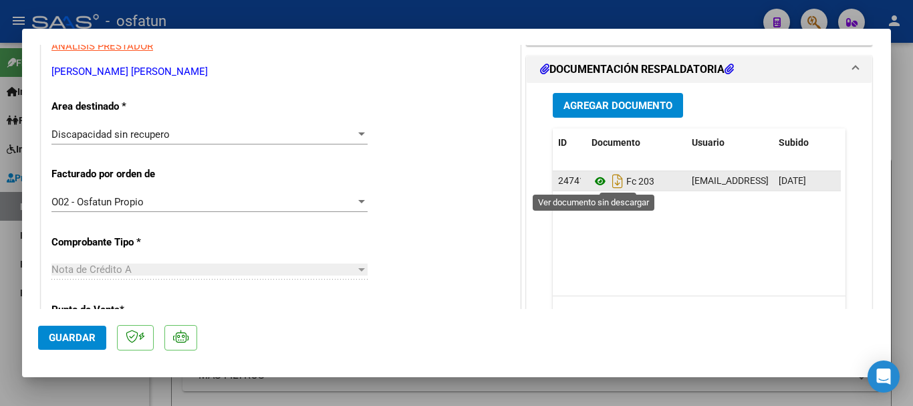
click at [595, 184] on icon at bounding box center [600, 181] width 17 height 16
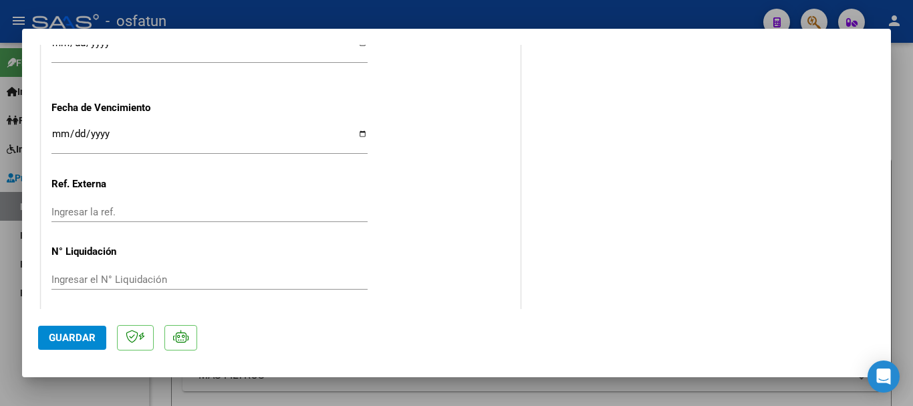
scroll to position [948, 0]
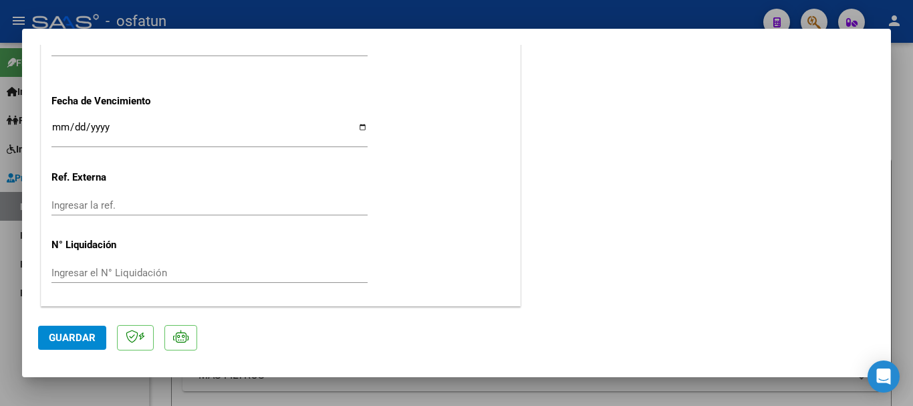
click at [53, 336] on span "Guardar" at bounding box center [72, 338] width 47 height 12
